Goal: Transaction & Acquisition: Purchase product/service

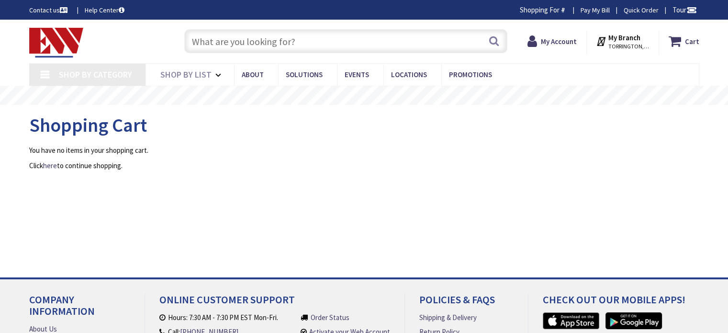
type input "[GEOGRAPHIC_DATA], [PERSON_NAME] 180 St. bet. [PERSON_NAME][GEOGRAPHIC_DATA] an…"
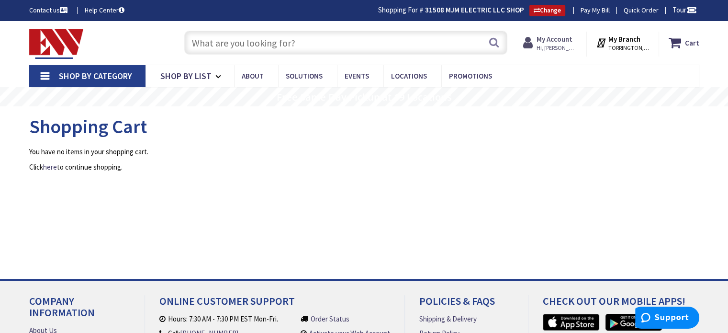
click at [561, 42] on strong "My Account" at bounding box center [555, 38] width 36 height 9
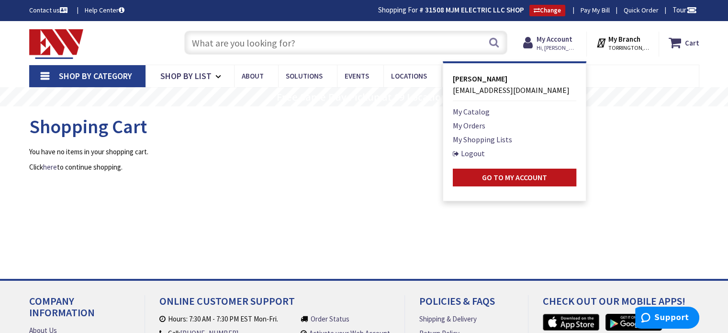
click at [286, 42] on input "text" at bounding box center [345, 43] width 323 height 24
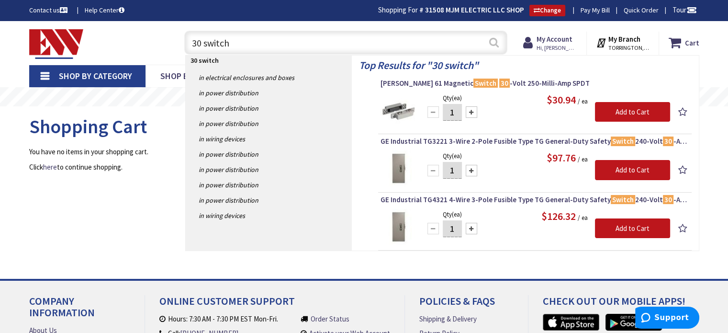
type input "30 switch"
click at [494, 41] on button "Search" at bounding box center [494, 43] width 12 height 22
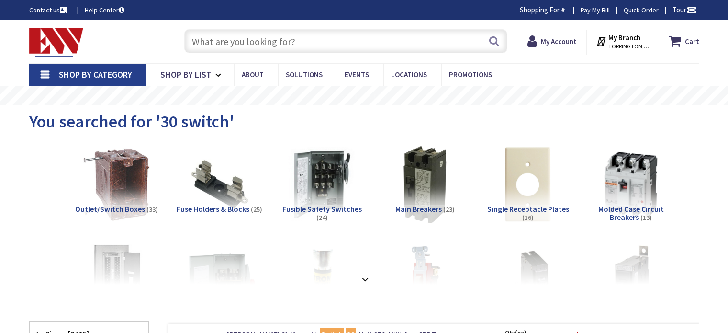
click at [274, 44] on input "text" at bounding box center [345, 41] width 323 height 24
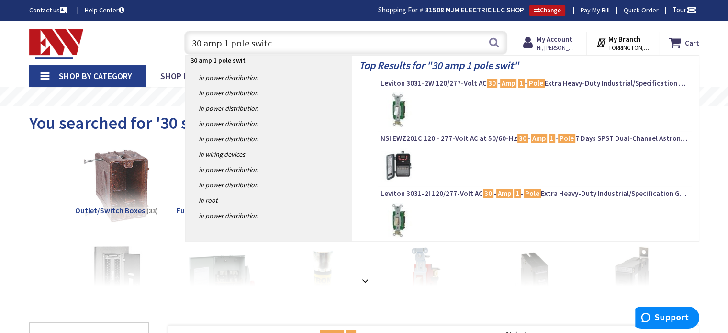
type input "30 amp 1 pole switch"
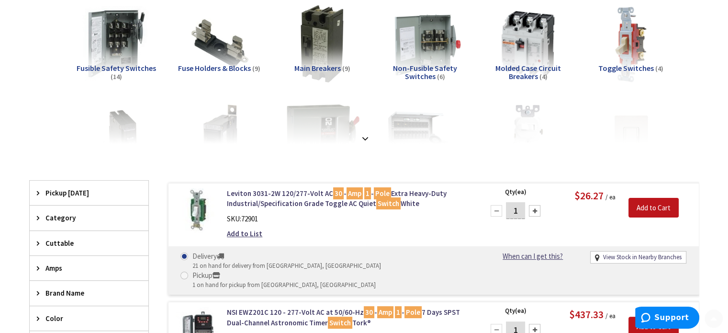
scroll to position [144, 0]
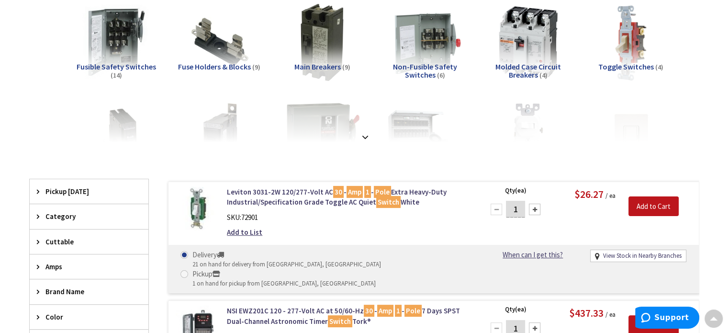
click at [633, 42] on img at bounding box center [631, 42] width 79 height 79
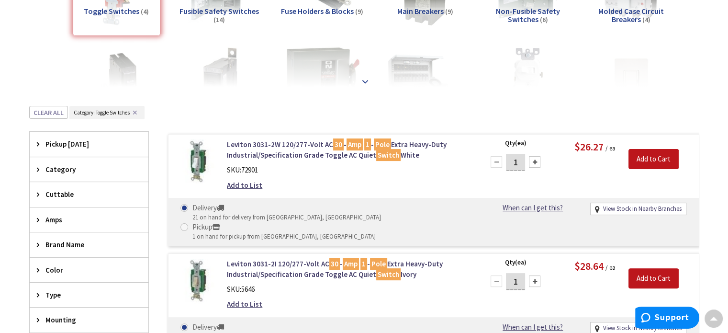
scroll to position [209, 0]
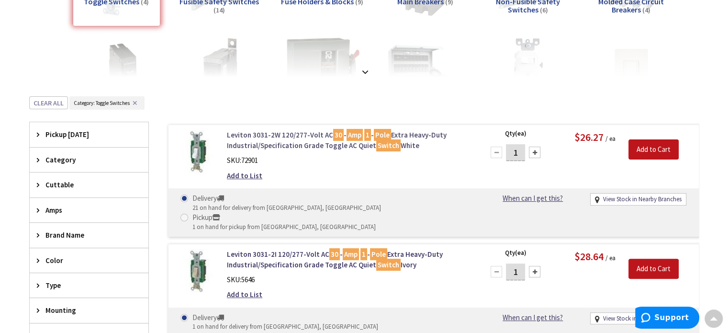
click at [270, 136] on link "Leviton 3031-2W 120/277-Volt AC 30 - Amp 1 - Pole Extra Heavy-Duty Industrial/S…" at bounding box center [349, 140] width 244 height 21
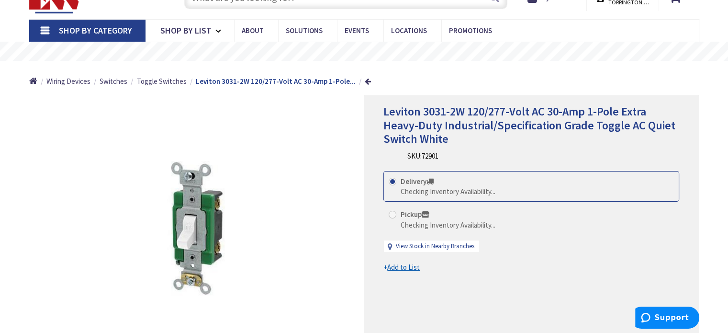
scroll to position [96, 0]
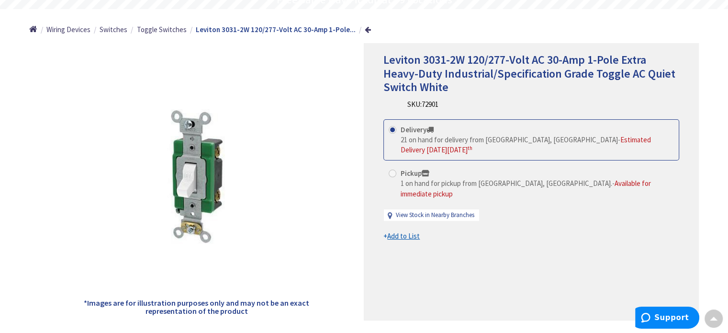
drag, startPoint x: 296, startPoint y: 142, endPoint x: 548, endPoint y: 204, distance: 258.9
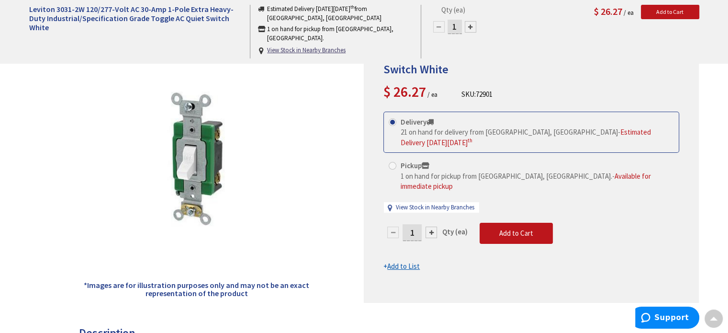
scroll to position [0, 0]
